Goal: Task Accomplishment & Management: Manage account settings

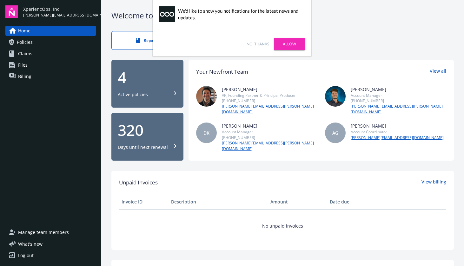
click at [28, 74] on span "Billing" at bounding box center [24, 76] width 13 height 10
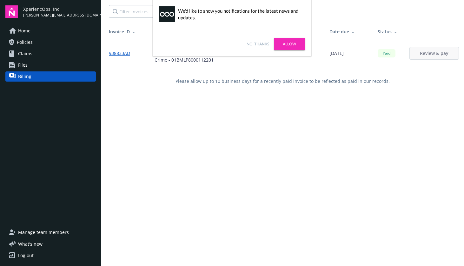
click at [43, 230] on span "Manage team members" at bounding box center [43, 232] width 51 height 10
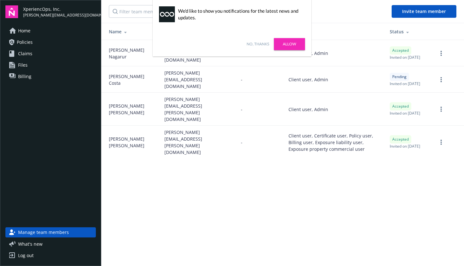
click at [264, 42] on link "No, thanks" at bounding box center [257, 44] width 23 height 6
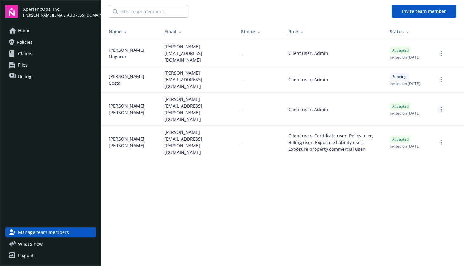
click at [442, 106] on link "more" at bounding box center [441, 109] width 8 height 8
click at [422, 162] on link "Remove team member" at bounding box center [407, 160] width 74 height 13
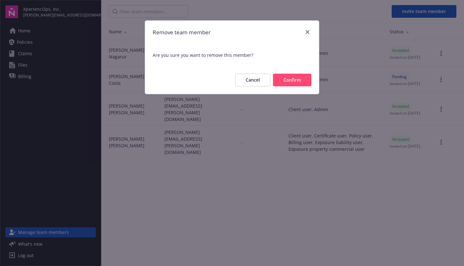
click at [255, 82] on button "Cancel" at bounding box center [252, 80] width 35 height 13
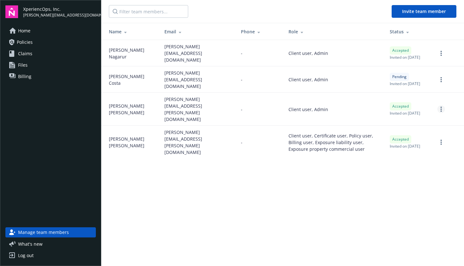
click at [444, 106] on link "more" at bounding box center [441, 109] width 8 height 8
click at [414, 160] on link "Remove team member" at bounding box center [407, 160] width 74 height 13
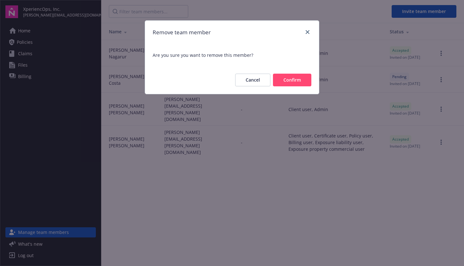
click at [302, 82] on button "Confirm" at bounding box center [292, 80] width 38 height 13
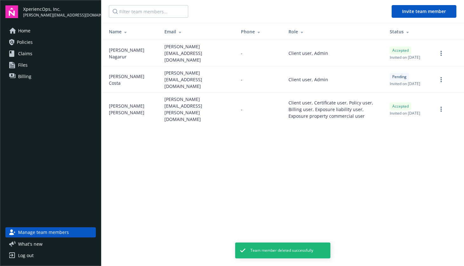
click at [290, 180] on main "Invite team member Name Email Phone Role Status [PERSON_NAME] [PERSON_NAME][EMA…" at bounding box center [282, 133] width 362 height 266
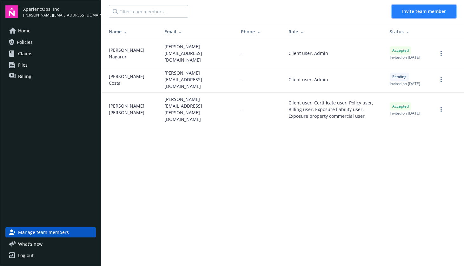
click at [431, 12] on span "Invite team member" at bounding box center [424, 11] width 44 height 6
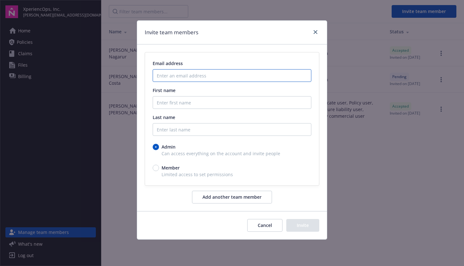
click at [198, 78] on input "Enter an email address" at bounding box center [232, 75] width 159 height 13
paste input "[PERSON_NAME][EMAIL_ADDRESS][DOMAIN_NAME]"
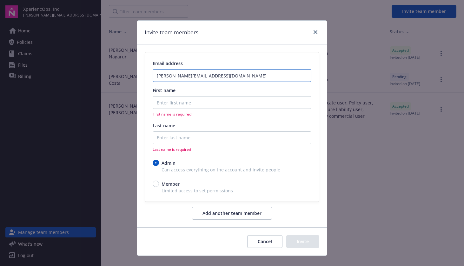
type input "[PERSON_NAME][EMAIL_ADDRESS][DOMAIN_NAME]"
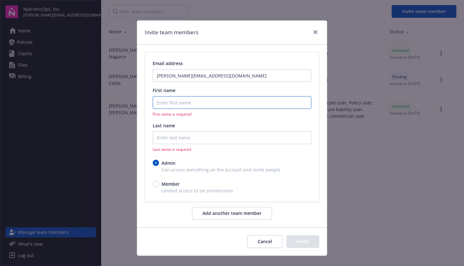
click at [182, 105] on input "First name" at bounding box center [232, 102] width 159 height 13
paste input "[PERSON_NAME]"
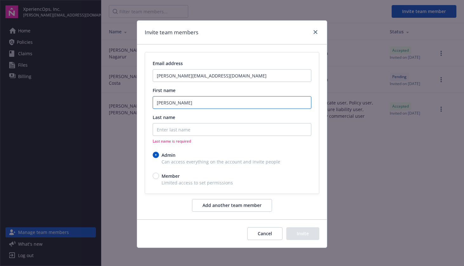
click at [182, 101] on input "[PERSON_NAME]" at bounding box center [232, 102] width 159 height 13
type input "[PERSON_NAME]"
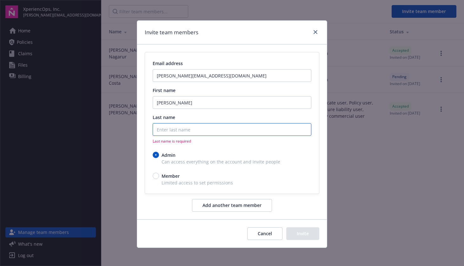
click at [252, 130] on input "Last name" at bounding box center [232, 129] width 159 height 13
paste input "[PERSON_NAME]"
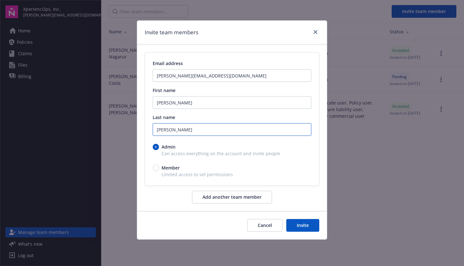
type input "[PERSON_NAME]"
click at [179, 224] on div "Cancel Invite" at bounding box center [232, 225] width 190 height 28
click at [296, 227] on button "Invite" at bounding box center [302, 225] width 33 height 13
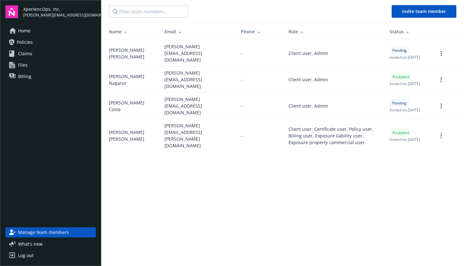
click at [28, 44] on span "Policies" at bounding box center [25, 42] width 16 height 10
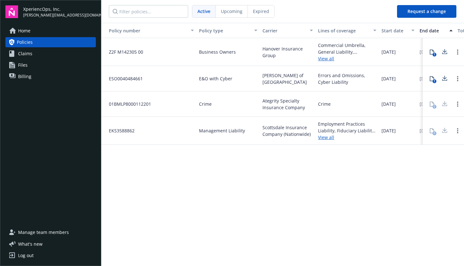
click at [32, 31] on link "Home" at bounding box center [50, 31] width 90 height 10
